Goal: Information Seeking & Learning: Learn about a topic

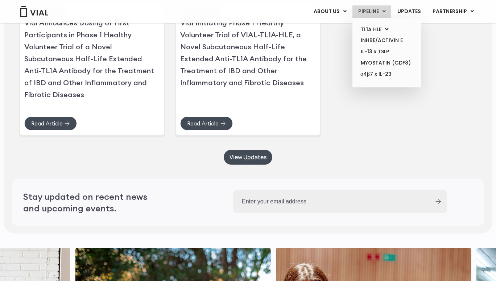
scroll to position [1682, 0]
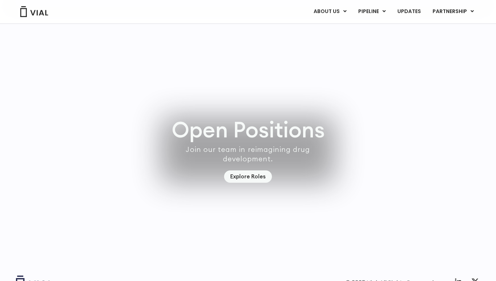
scroll to position [2030, 0]
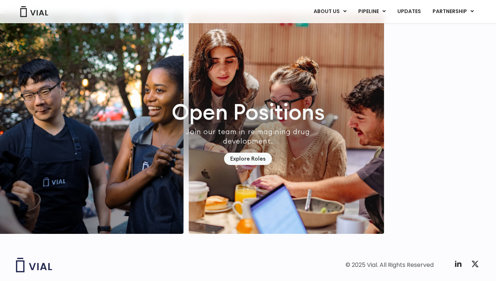
scroll to position [2042, 0]
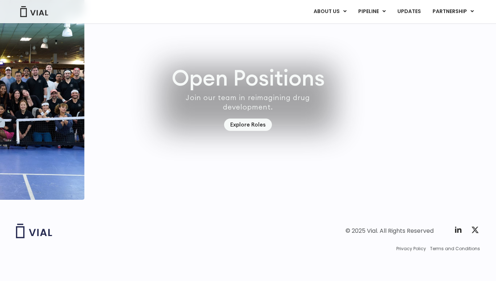
scroll to position [2096, 0]
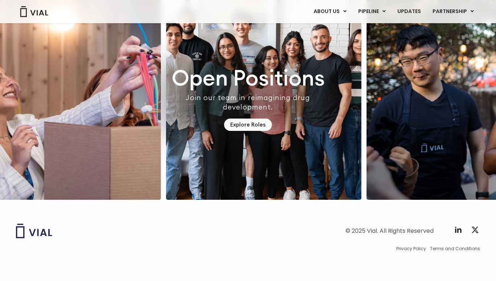
click at [311, 88] on img "7 / 7" at bounding box center [263, 90] width 195 height 220
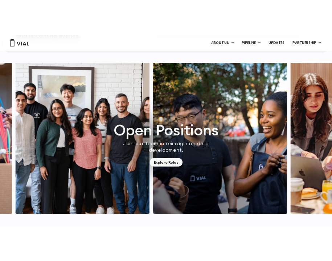
scroll to position [1923, 0]
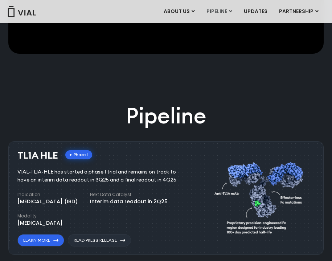
scroll to position [592, 0]
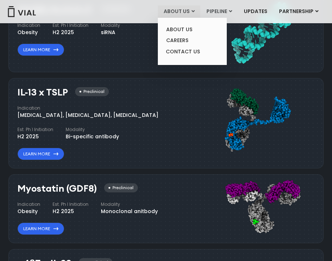
click at [183, 6] on link "ABOUT US" at bounding box center [179, 11] width 42 height 12
click at [186, 40] on link "CAREERS" at bounding box center [191, 40] width 63 height 11
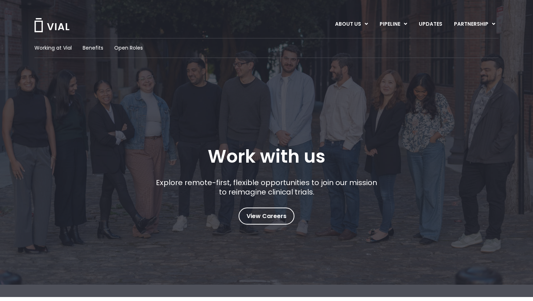
click at [293, 67] on div "Working at Vial Benefits Open Roles Work with us Explore remote-first, flexible…" at bounding box center [266, 131] width 464 height 187
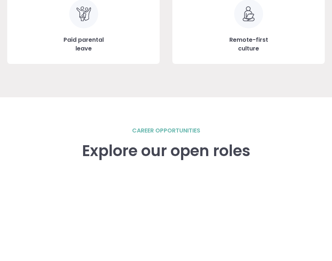
scroll to position [1126, 0]
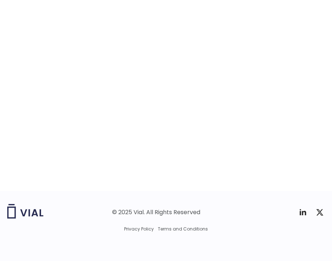
drag, startPoint x: 98, startPoint y: 155, endPoint x: 173, endPoint y: 165, distance: 76.0
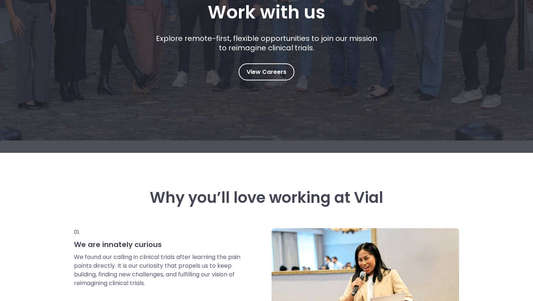
scroll to position [0, 0]
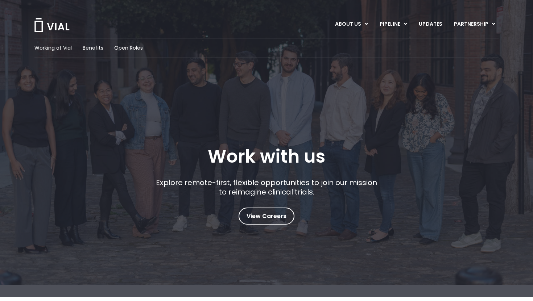
click at [64, 52] on div "Working at Vial Benefits Open Roles" at bounding box center [266, 48] width 464 height 20
click at [63, 49] on span "Working at Vial" at bounding box center [52, 48] width 37 height 8
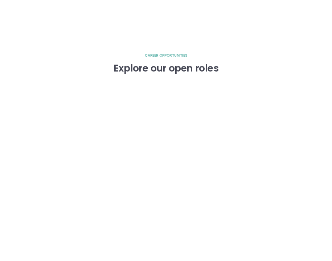
scroll to position [1049, 0]
